Goal: Navigation & Orientation: Find specific page/section

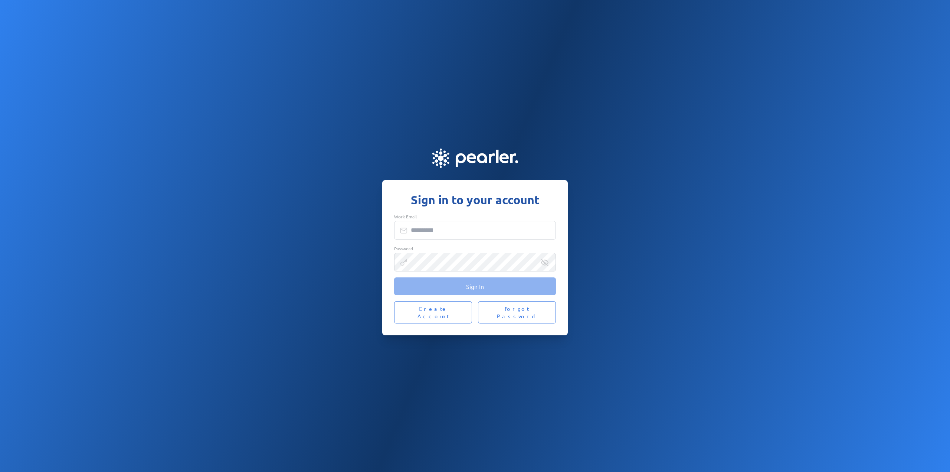
click at [417, 235] on input "Work Email" at bounding box center [475, 230] width 162 height 19
type input "**********"
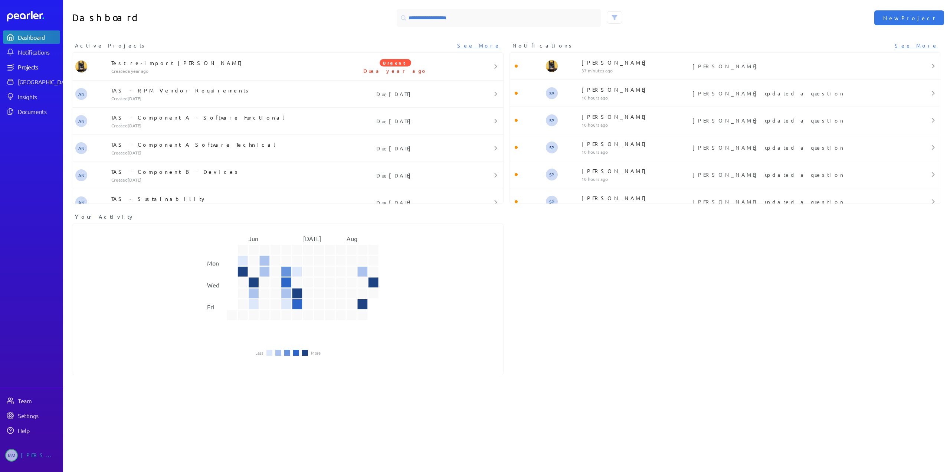
click at [27, 65] on div "Projects" at bounding box center [39, 66] width 42 height 7
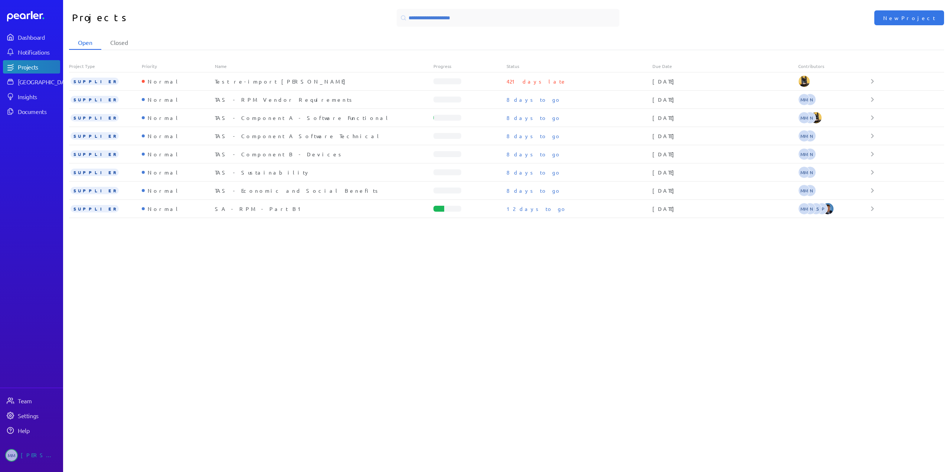
click at [197, 257] on div "Open Closed Project Type Priority Name Progress Status Due Date Contributors SU…" at bounding box center [506, 254] width 887 height 436
